Goal: Transaction & Acquisition: Purchase product/service

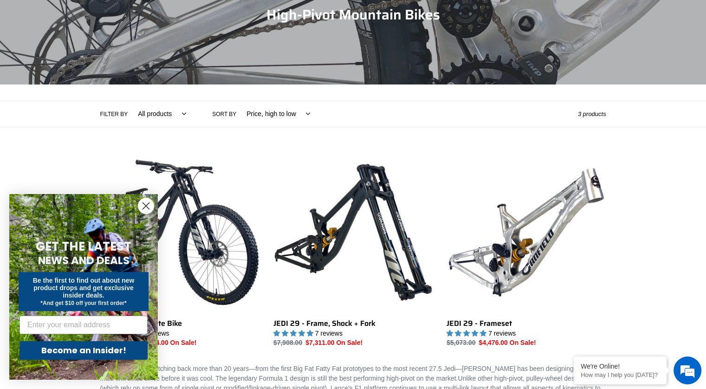
scroll to position [169, 0]
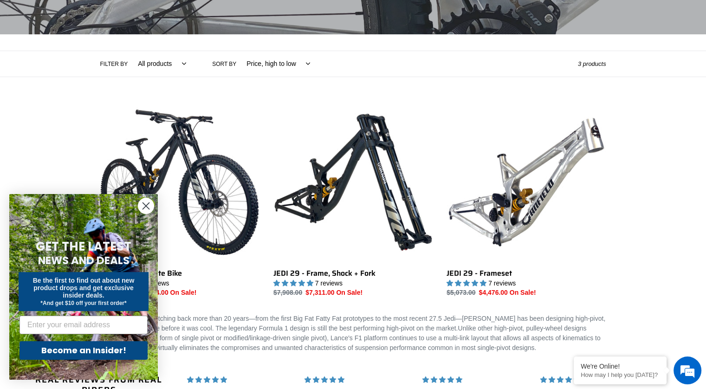
click at [149, 204] on circle "Close dialog" at bounding box center [145, 205] width 15 height 15
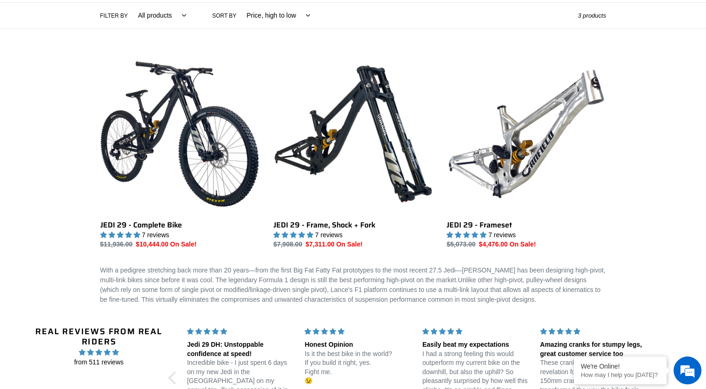
scroll to position [216, 0]
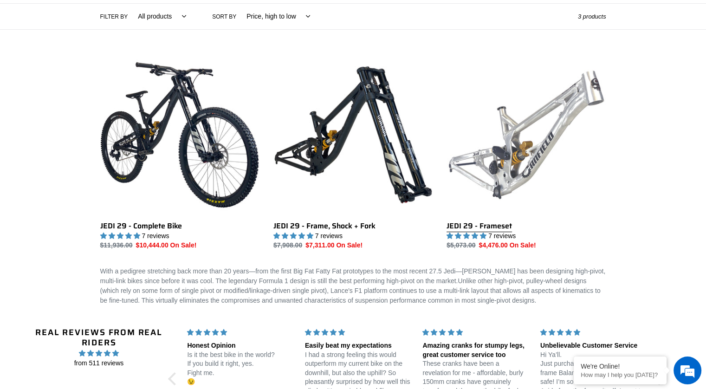
click at [514, 170] on link "JEDI 29 - Frameset" at bounding box center [526, 152] width 159 height 195
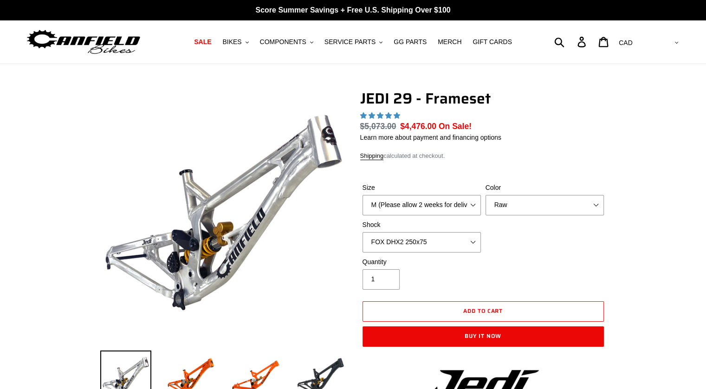
select select "highest-rating"
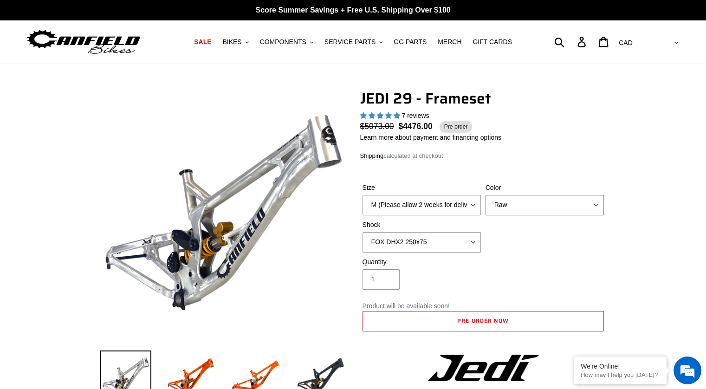
click at [527, 203] on select "Orange Raw Stealth Black" at bounding box center [545, 205] width 118 height 20
click at [486, 195] on select "Orange Raw Stealth Black" at bounding box center [545, 205] width 118 height 20
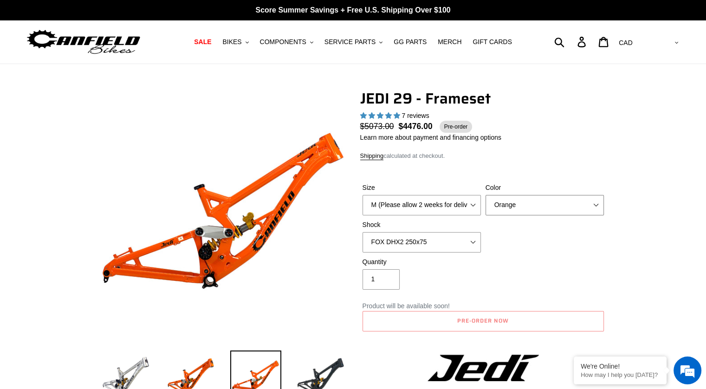
click at [520, 201] on select "Orange Raw Stealth Black" at bounding box center [545, 205] width 118 height 20
click at [486, 195] on select "Orange Raw Stealth Black" at bounding box center [545, 205] width 118 height 20
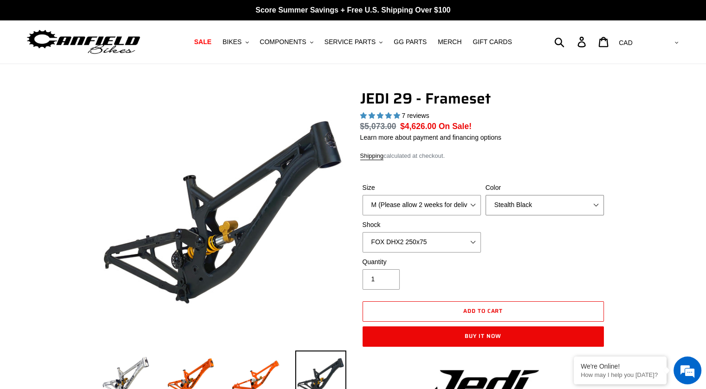
click at [518, 207] on select "Orange Raw Stealth Black" at bounding box center [545, 205] width 118 height 20
select select "Raw"
click at [486, 195] on select "Orange Raw Stealth Black" at bounding box center [545, 205] width 118 height 20
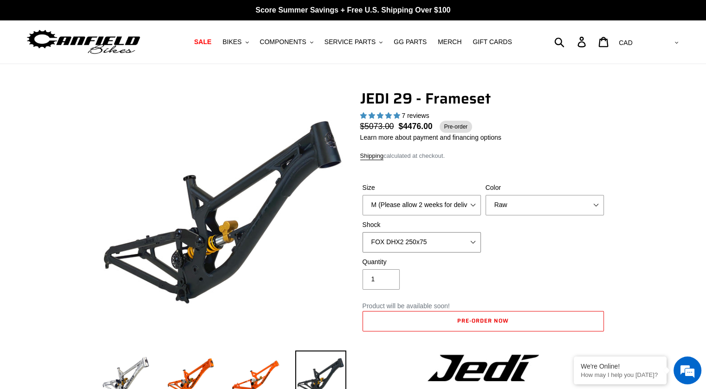
click at [454, 238] on select "No Shock FOX DHX2 250x75 RockShox Vivid Ultimate DH 250x75 EXT e-Storia LOX V3" at bounding box center [422, 242] width 118 height 20
click at [363, 232] on select "No Shock FOX DHX2 250x75 RockShox Vivid Ultimate DH 250x75 EXT e-Storia LOX V3" at bounding box center [422, 242] width 118 height 20
click at [464, 239] on select "No Shock FOX DHX2 250x75 RockShox Vivid Ultimate DH 250x75 EXT e-Storia LOX V3" at bounding box center [422, 242] width 118 height 20
select select "FOX DHX2 250x75"
click at [363, 232] on select "No Shock FOX DHX2 250x75 RockShox Vivid Ultimate DH 250x75 EXT e-Storia LOX V3" at bounding box center [422, 242] width 118 height 20
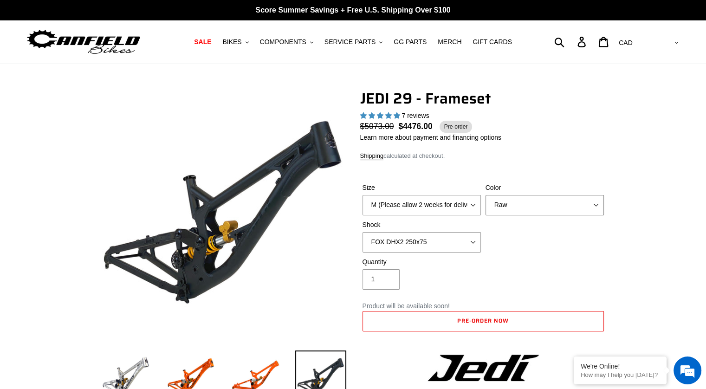
click at [508, 207] on select "Orange Raw Stealth Black" at bounding box center [545, 205] width 118 height 20
click at [486, 195] on select "Orange Raw Stealth Black" at bounding box center [545, 205] width 118 height 20
click at [461, 203] on select "M (Please allow 2 weeks for delivery) L (Please allow 2 weeks for delivery) XL" at bounding box center [422, 205] width 118 height 20
select select "L (Please allow 2 weeks for delivery)"
click at [363, 195] on select "M (Please allow 2 weeks for delivery) L (Please allow 2 weeks for delivery) XL" at bounding box center [422, 205] width 118 height 20
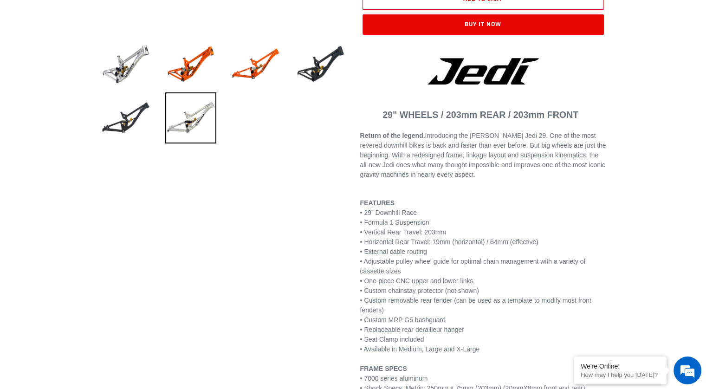
scroll to position [316, 0]
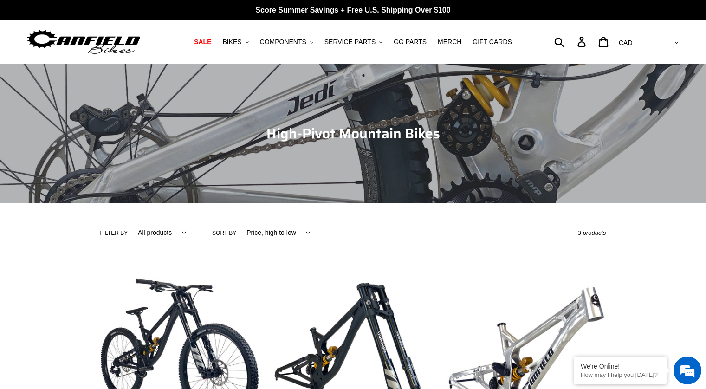
scroll to position [216, 0]
